Goal: Obtain resource: Download file/media

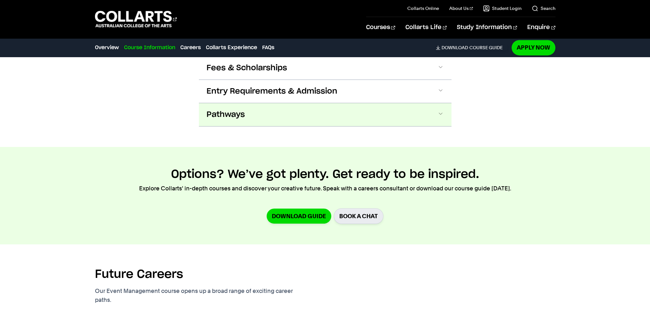
click at [439, 114] on span at bounding box center [441, 115] width 6 height 8
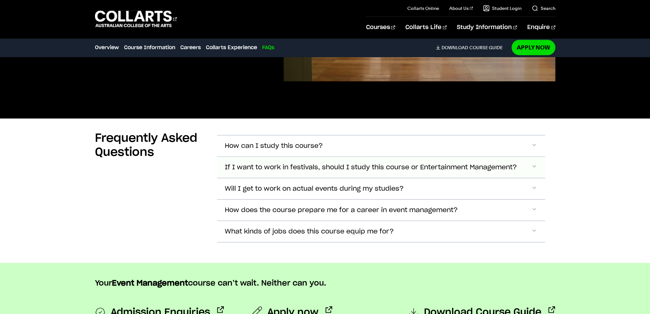
scroll to position [2424, 0]
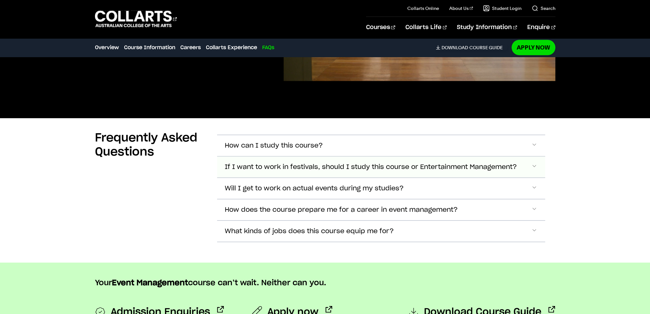
click at [323, 150] on span "If I want to work in festivals, should I study this course or Entertainment Man…" at bounding box center [274, 145] width 98 height 7
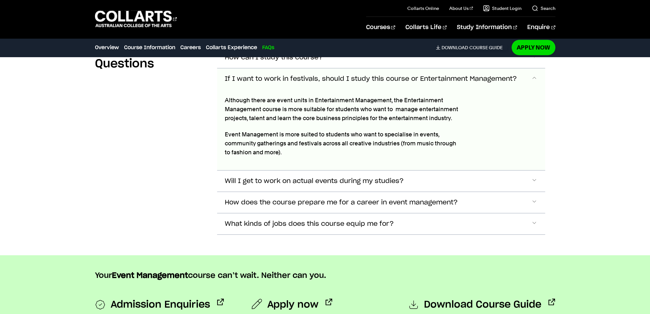
scroll to position [2515, 0]
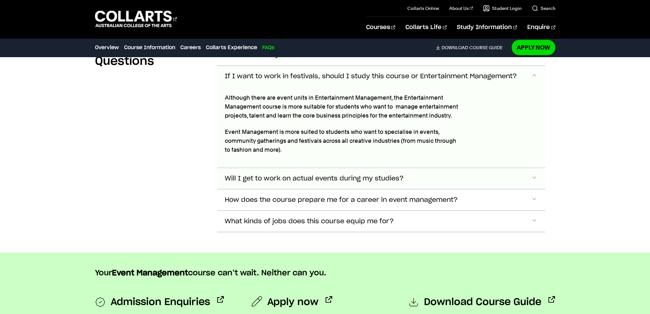
click at [425, 66] on button "Will I get to work on actual events during my studies?" at bounding box center [381, 54] width 328 height 21
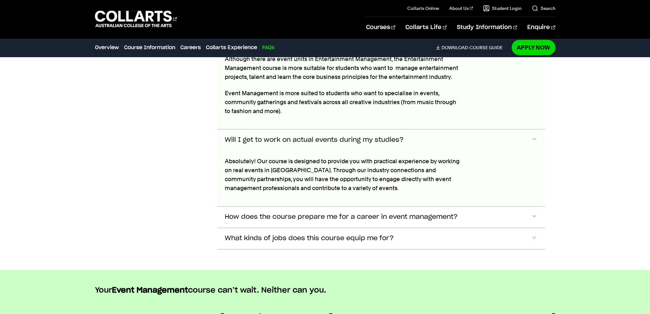
scroll to position [2553, 0]
click at [306, 21] on span "How does the course prepare me for a career in event management?" at bounding box center [274, 16] width 98 height 7
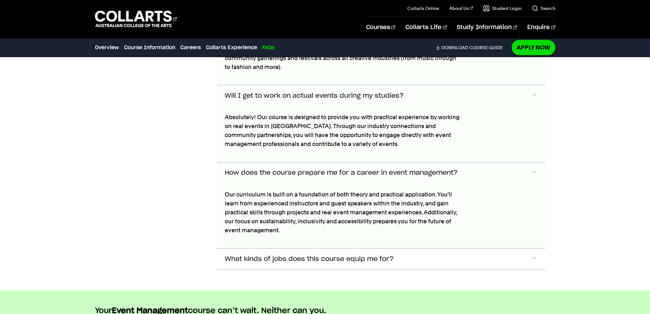
scroll to position [2597, 0]
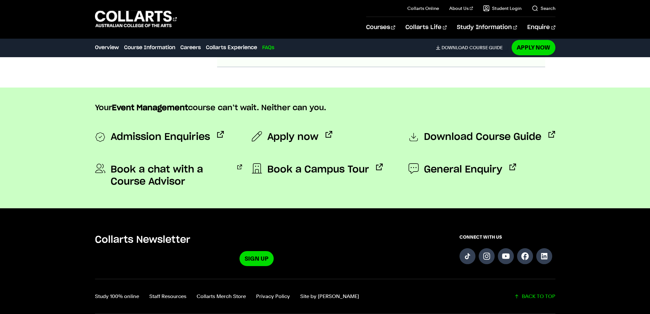
scroll to position [2875, 0]
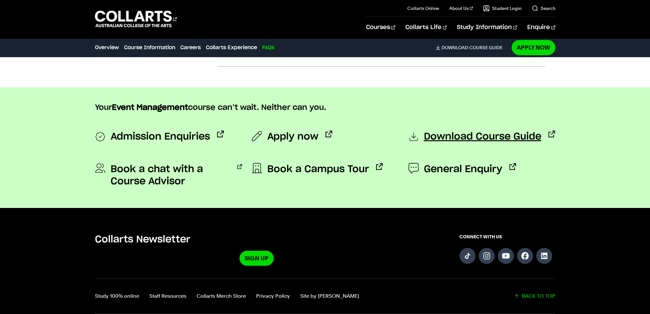
click at [429, 131] on span "Download Course Guide" at bounding box center [482, 137] width 117 height 13
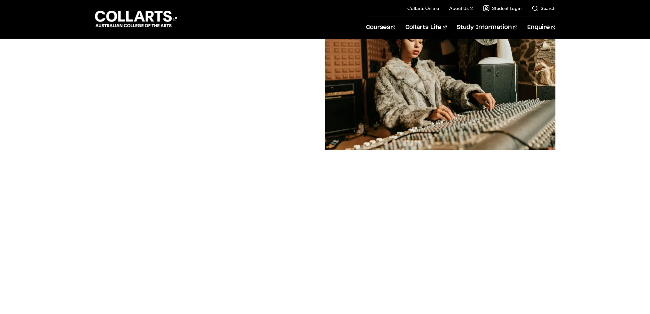
scroll to position [115, 0]
